Goal: Information Seeking & Learning: Learn about a topic

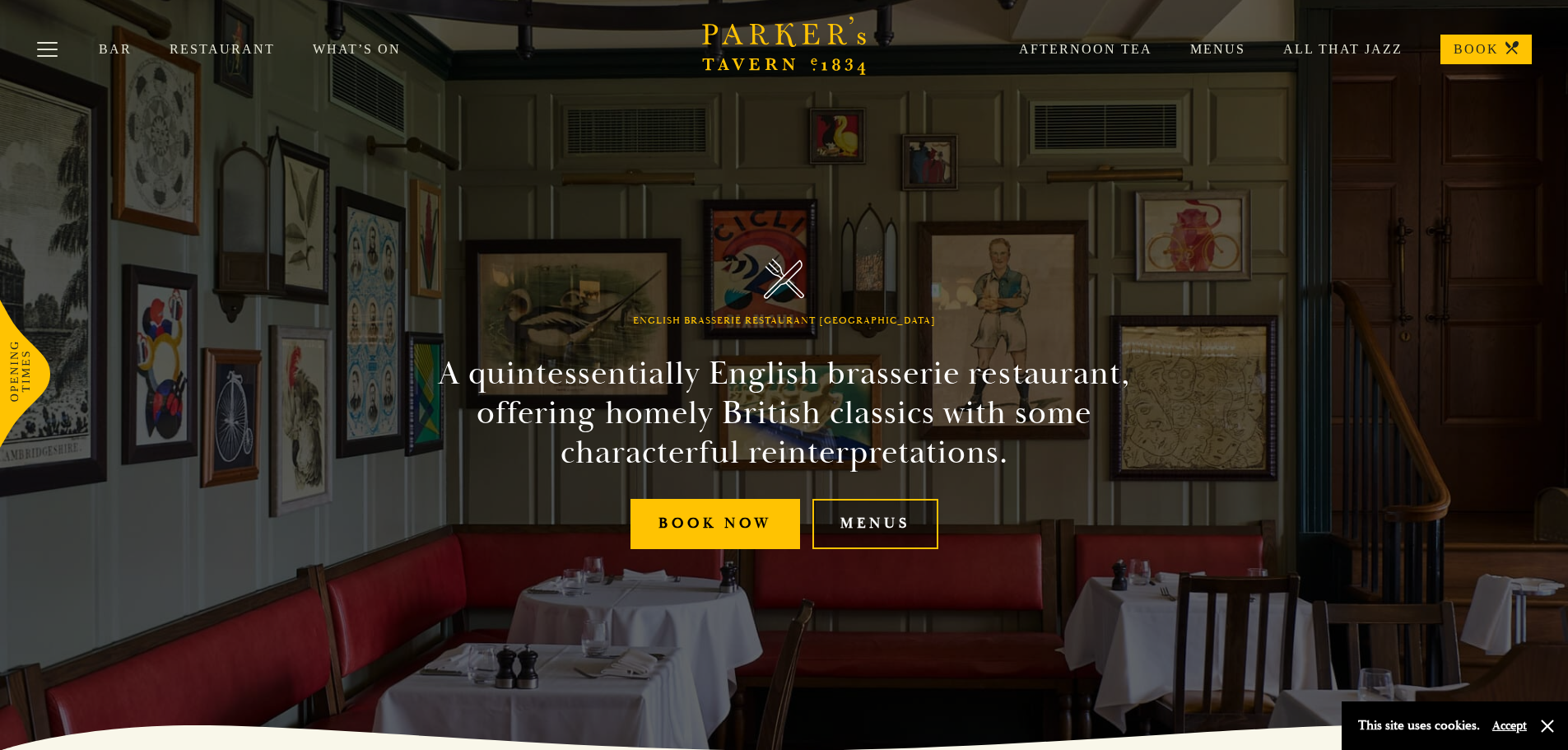
click at [848, 520] on link "Menus" at bounding box center [875, 524] width 126 height 50
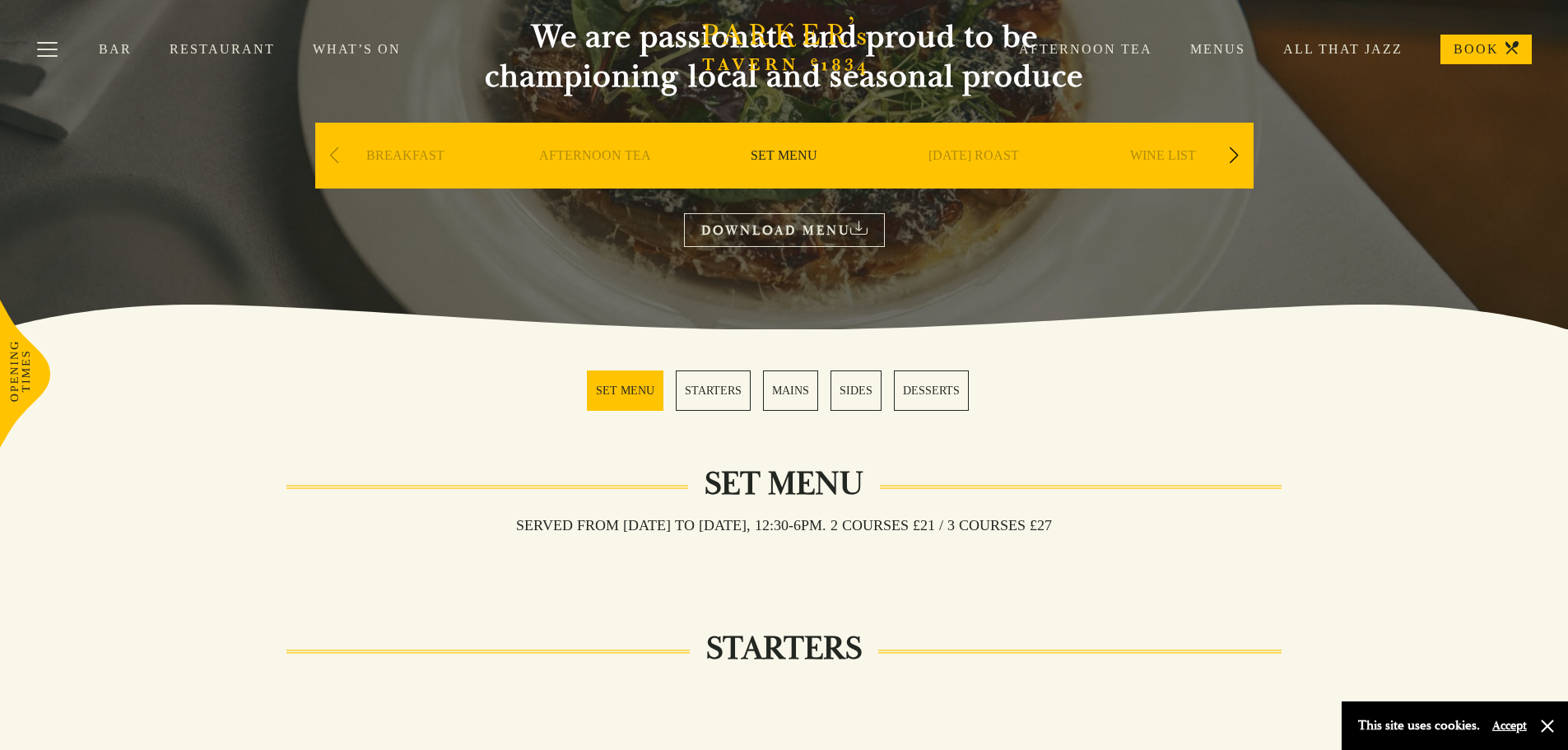
scroll to position [83, 0]
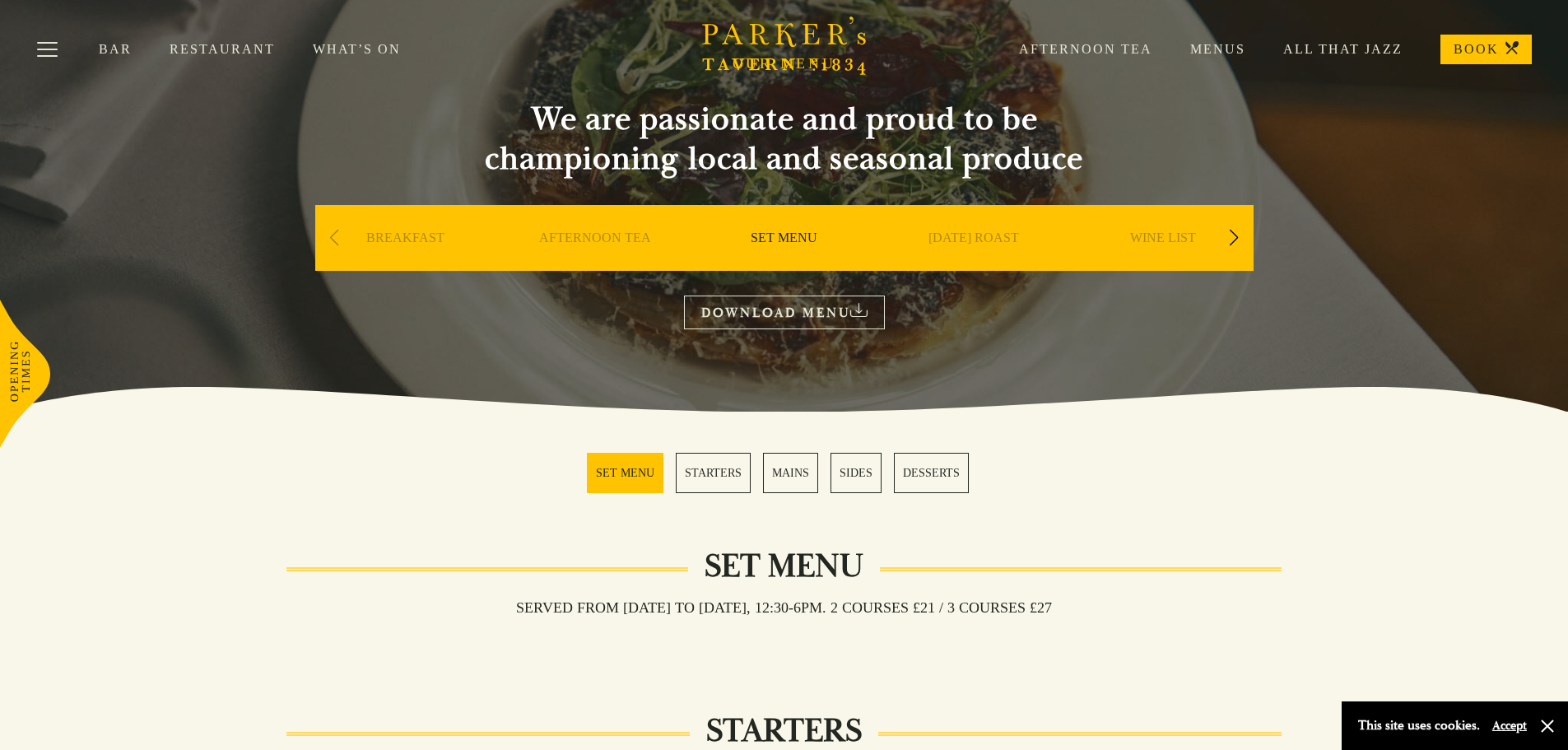
click at [1231, 231] on div "Next slide" at bounding box center [1234, 237] width 23 height 36
click at [1151, 231] on link "A LA CARTE" at bounding box center [1163, 262] width 77 height 66
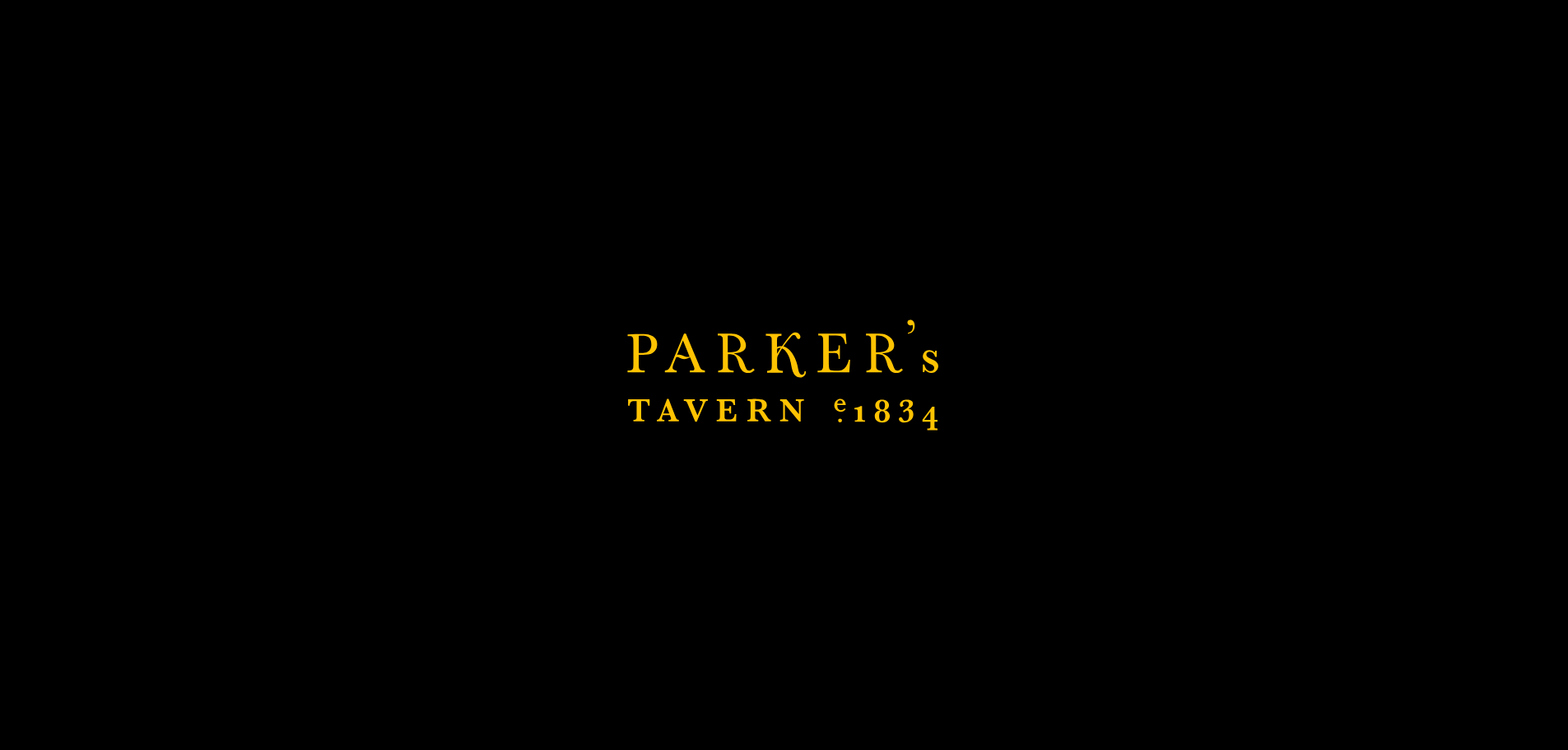
scroll to position [354, 0]
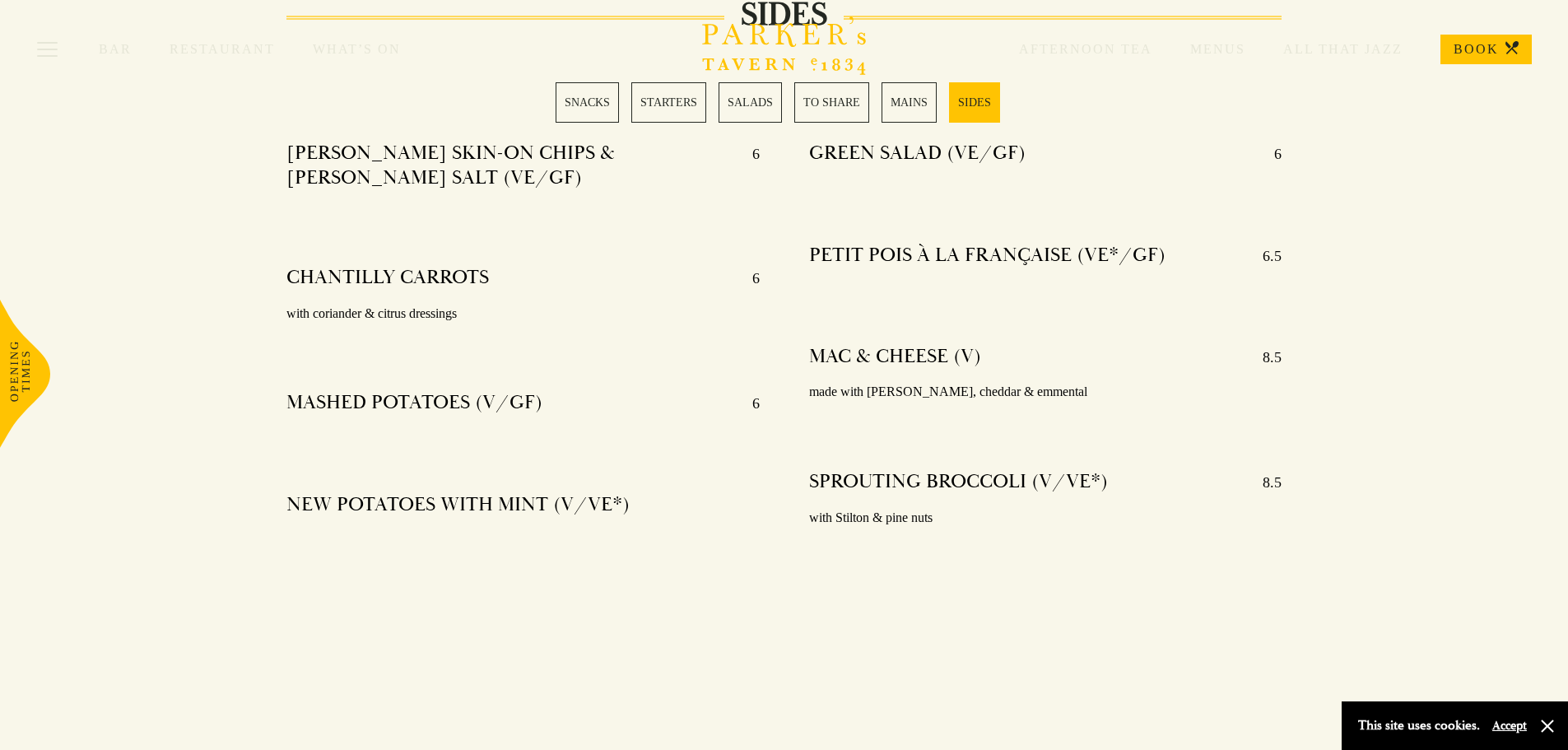
scroll to position [4116, 0]
